Goal: Book appointment/travel/reservation

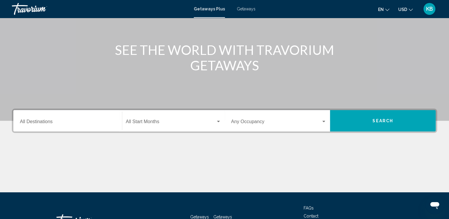
scroll to position [59, 0]
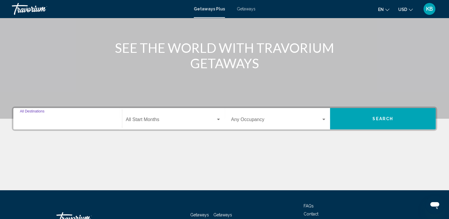
click at [58, 119] on input "Destination All Destinations" at bounding box center [68, 120] width 96 height 5
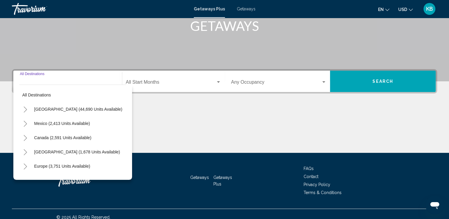
scroll to position [103, 0]
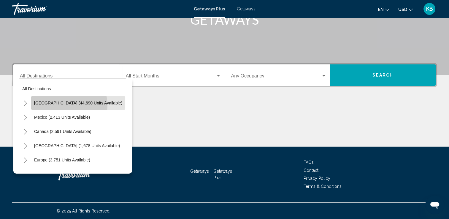
click at [65, 105] on span "[GEOGRAPHIC_DATA] (44,690 units available)" at bounding box center [78, 103] width 88 height 5
type input "**********"
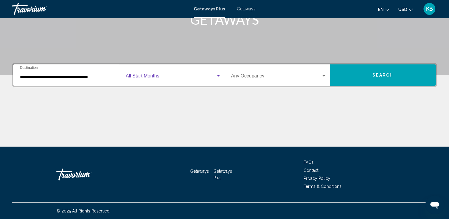
click at [218, 75] on div "Search widget" at bounding box center [218, 75] width 3 height 1
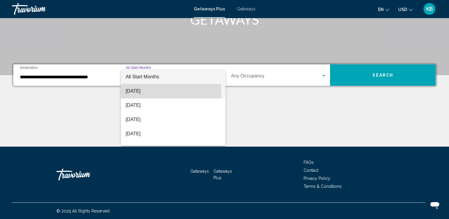
click at [153, 91] on span "[DATE]" at bounding box center [173, 91] width 95 height 14
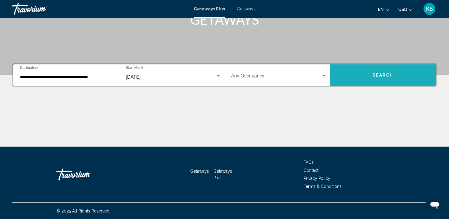
click at [364, 77] on button "Search" at bounding box center [383, 74] width 106 height 21
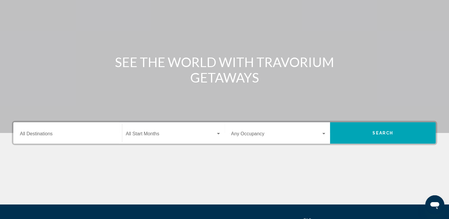
scroll to position [59, 0]
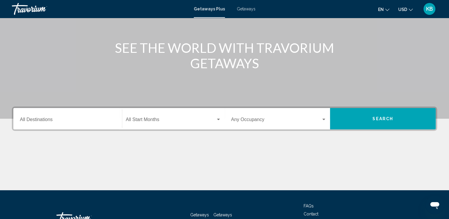
click at [75, 117] on div "Destination All Destinations" at bounding box center [68, 119] width 96 height 19
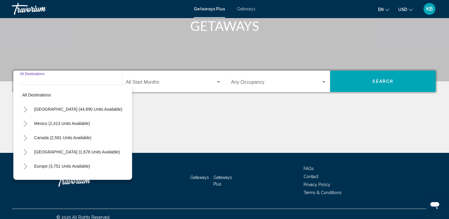
scroll to position [103, 0]
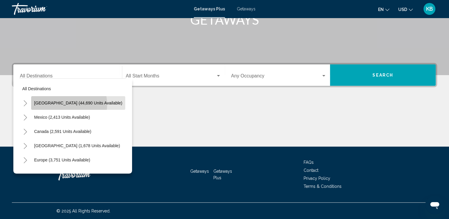
click at [67, 104] on span "[GEOGRAPHIC_DATA] (44,690 units available)" at bounding box center [78, 103] width 88 height 5
type input "**********"
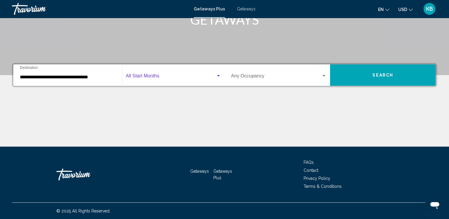
click at [217, 77] on div "Search widget" at bounding box center [218, 76] width 5 height 5
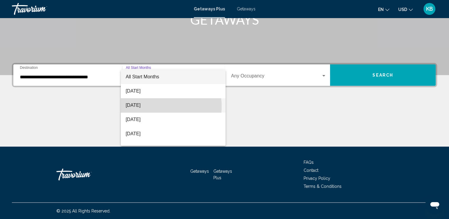
click at [158, 107] on span "[DATE]" at bounding box center [173, 105] width 95 height 14
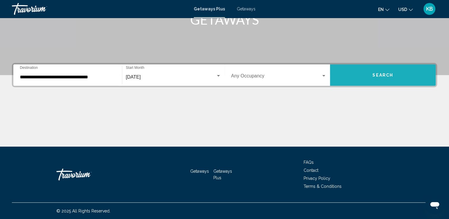
click at [371, 74] on button "Search" at bounding box center [383, 74] width 106 height 21
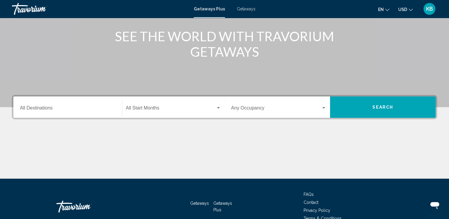
scroll to position [89, 0]
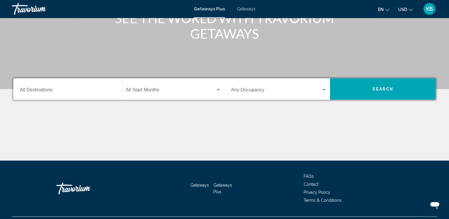
click at [60, 94] on div "Destination All Destinations" at bounding box center [68, 89] width 96 height 19
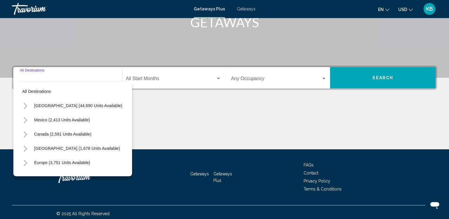
scroll to position [103, 0]
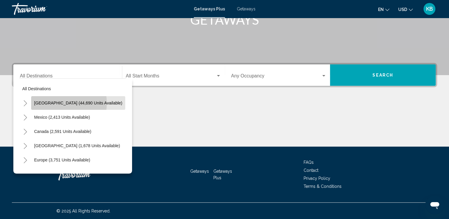
click at [60, 103] on span "[GEOGRAPHIC_DATA] (44,690 units available)" at bounding box center [78, 103] width 88 height 5
type input "**********"
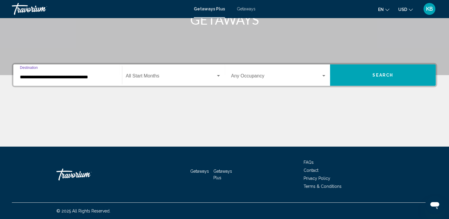
click at [373, 72] on button "Search" at bounding box center [383, 74] width 106 height 21
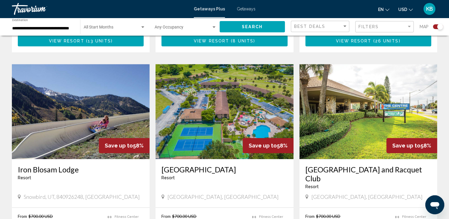
scroll to position [594, 0]
click at [246, 10] on span "Getaways" at bounding box center [246, 9] width 19 height 5
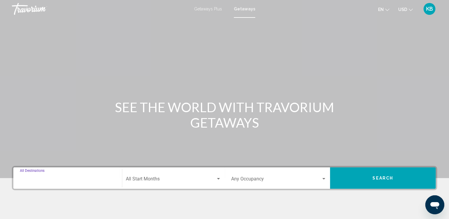
click at [95, 181] on input "Destination All Destinations" at bounding box center [68, 180] width 96 height 5
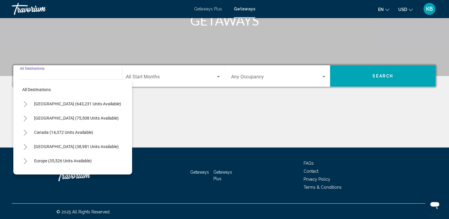
scroll to position [103, 0]
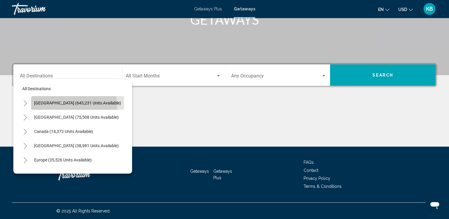
click at [74, 106] on button "United States (643,231 units available)" at bounding box center [77, 103] width 93 height 14
type input "**********"
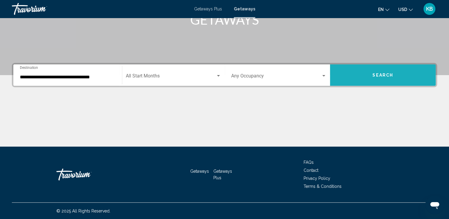
click at [367, 73] on button "Search" at bounding box center [383, 74] width 106 height 21
